Goal: Transaction & Acquisition: Purchase product/service

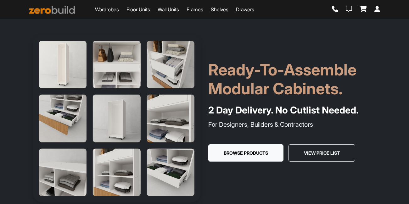
click at [111, 10] on link "Wardrobes" at bounding box center [107, 10] width 24 height 8
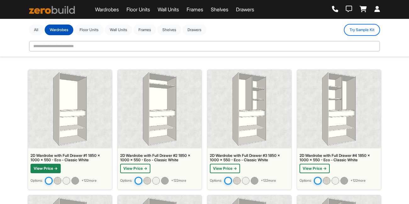
click at [51, 168] on button "View Price →" at bounding box center [46, 168] width 30 height 9
